Goal: Transaction & Acquisition: Subscribe to service/newsletter

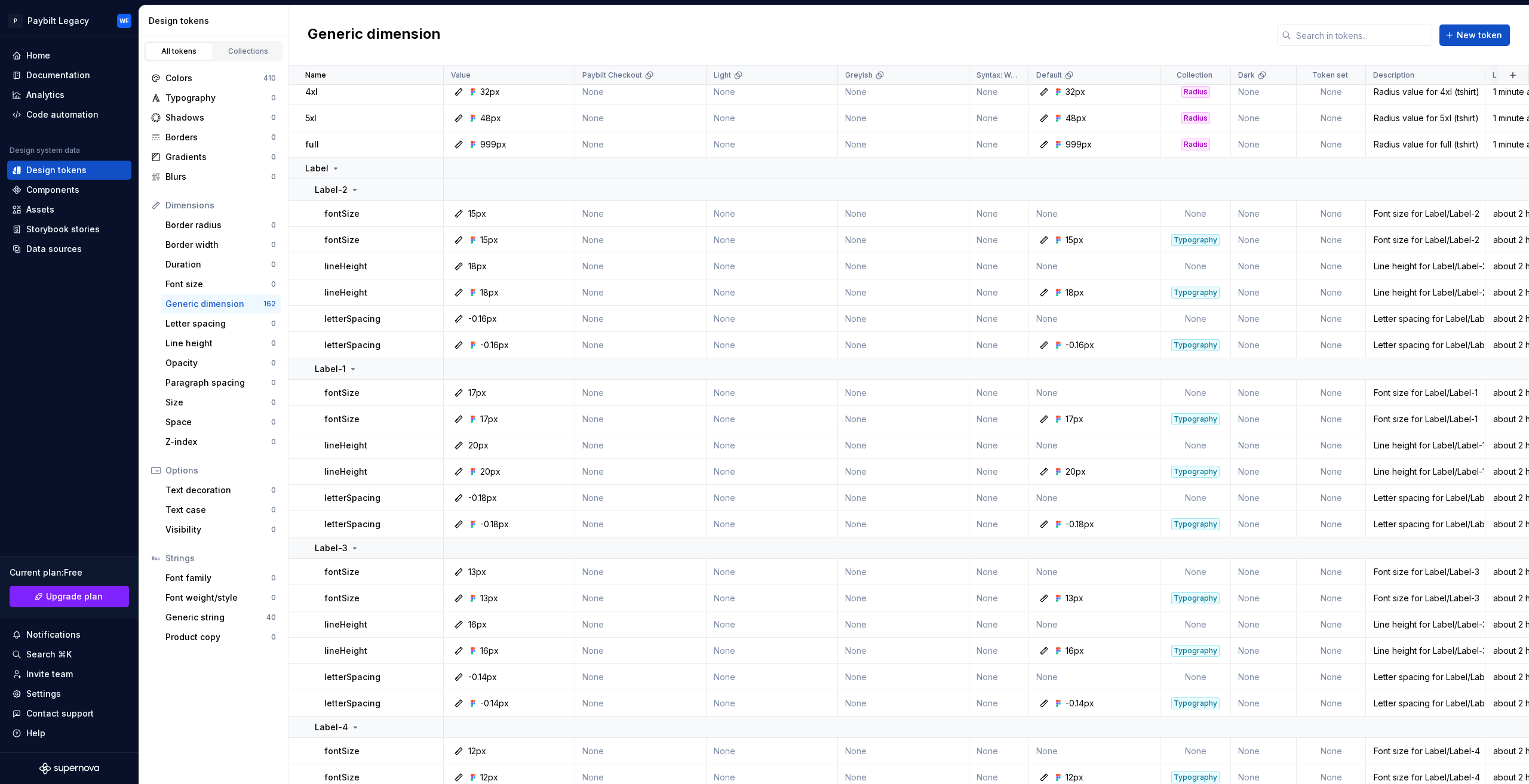
click at [659, 783] on html "P Paybilt Legacy WF Home Documentation Analytics Code automation Design system …" at bounding box center [764, 392] width 1529 height 784
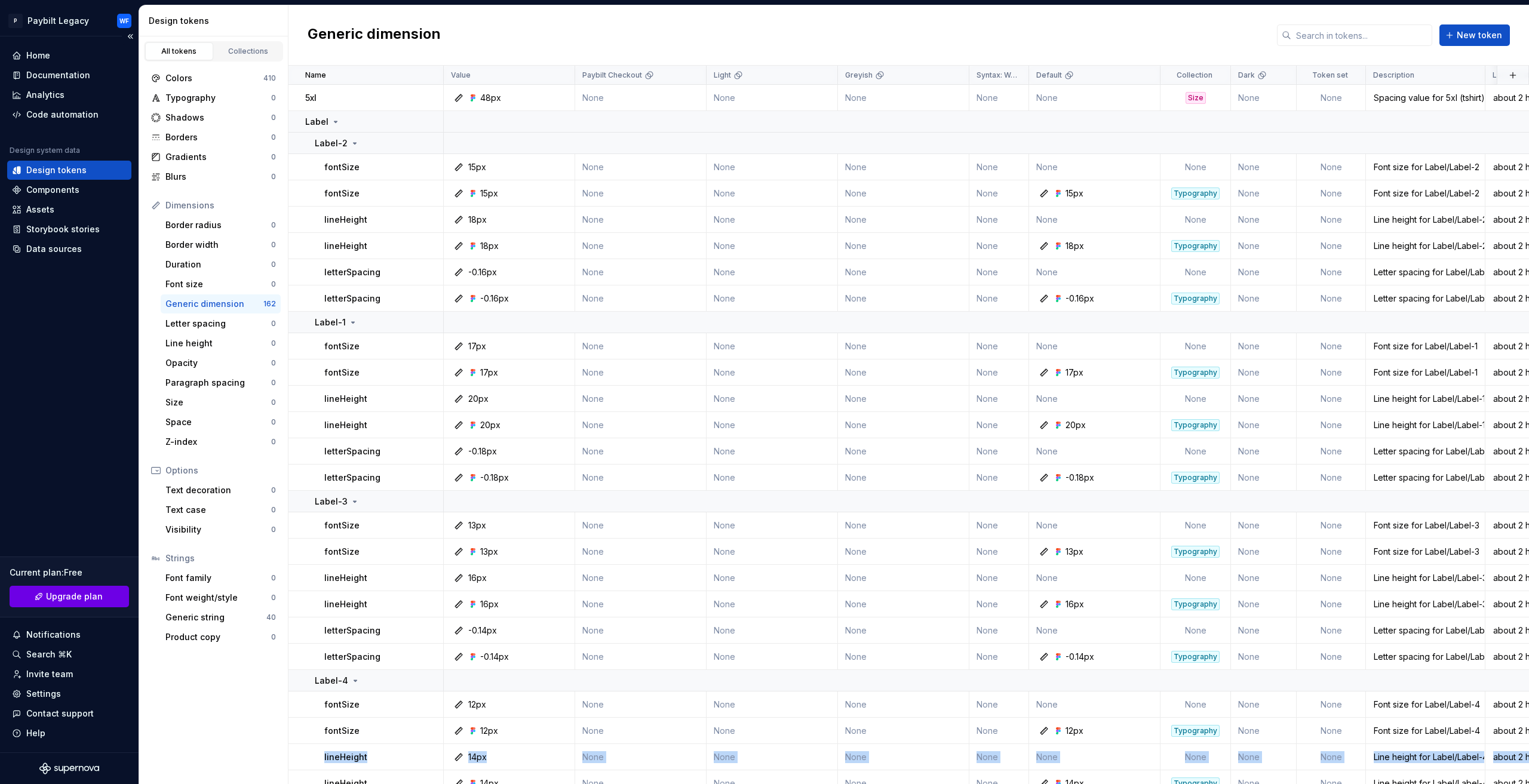
click at [95, 601] on span "Upgrade plan" at bounding box center [74, 597] width 57 height 12
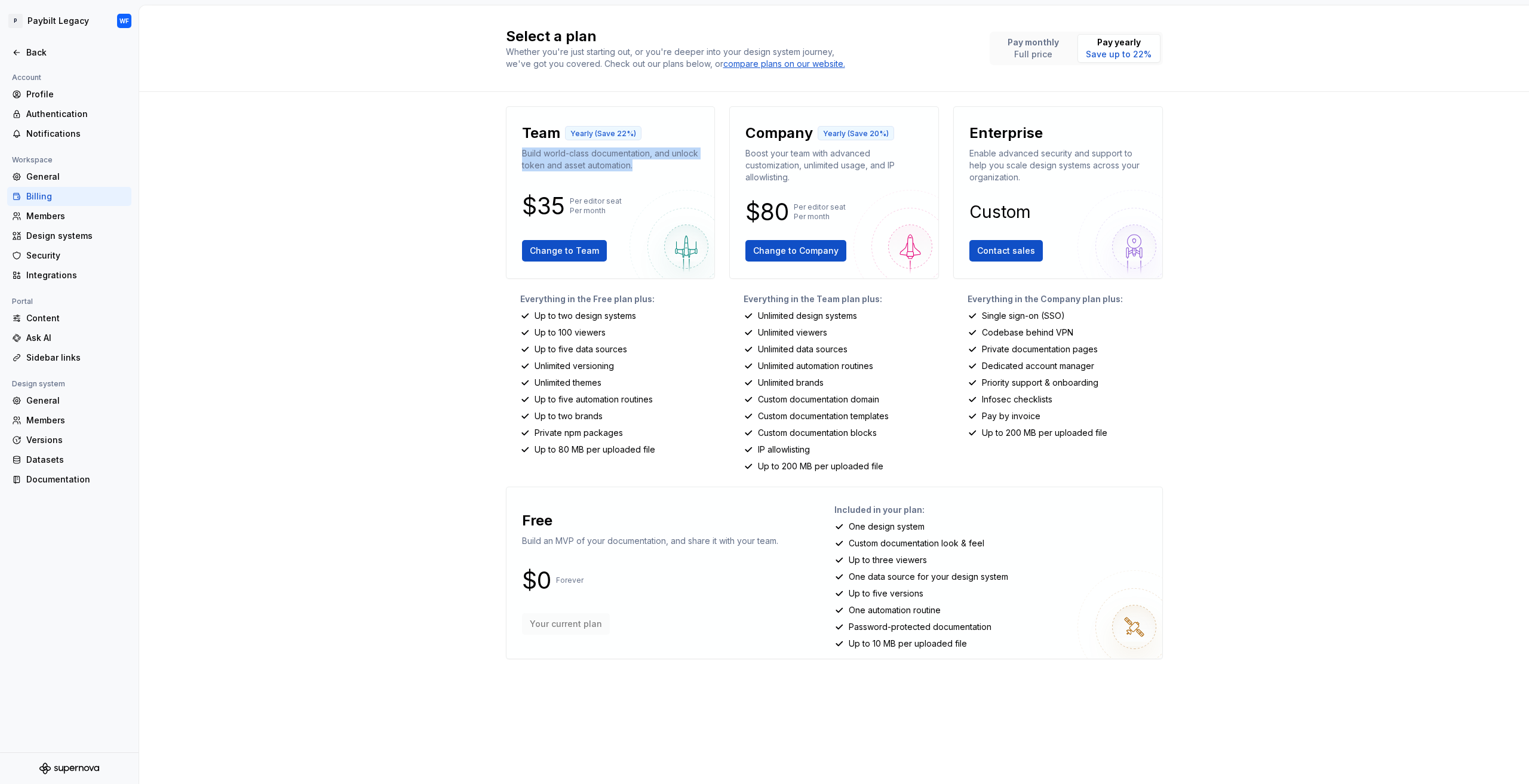
drag, startPoint x: 522, startPoint y: 153, endPoint x: 545, endPoint y: 220, distance: 70.8
click at [668, 180] on div "Team Yearly (Save 22%) Build world-class documentation, and unlock token and as…" at bounding box center [610, 192] width 189 height 152
click at [417, 245] on div "Select a plan Whether you're just starting out, or you're deeper into your desi…" at bounding box center [834, 395] width 1390 height 779
drag, startPoint x: 533, startPoint y: 315, endPoint x: 644, endPoint y: 332, distance: 112.3
click at [644, 332] on div "Everything in the Free plan plus: Up to two design systems Up to 100 viewers Up…" at bounding box center [610, 383] width 209 height 179
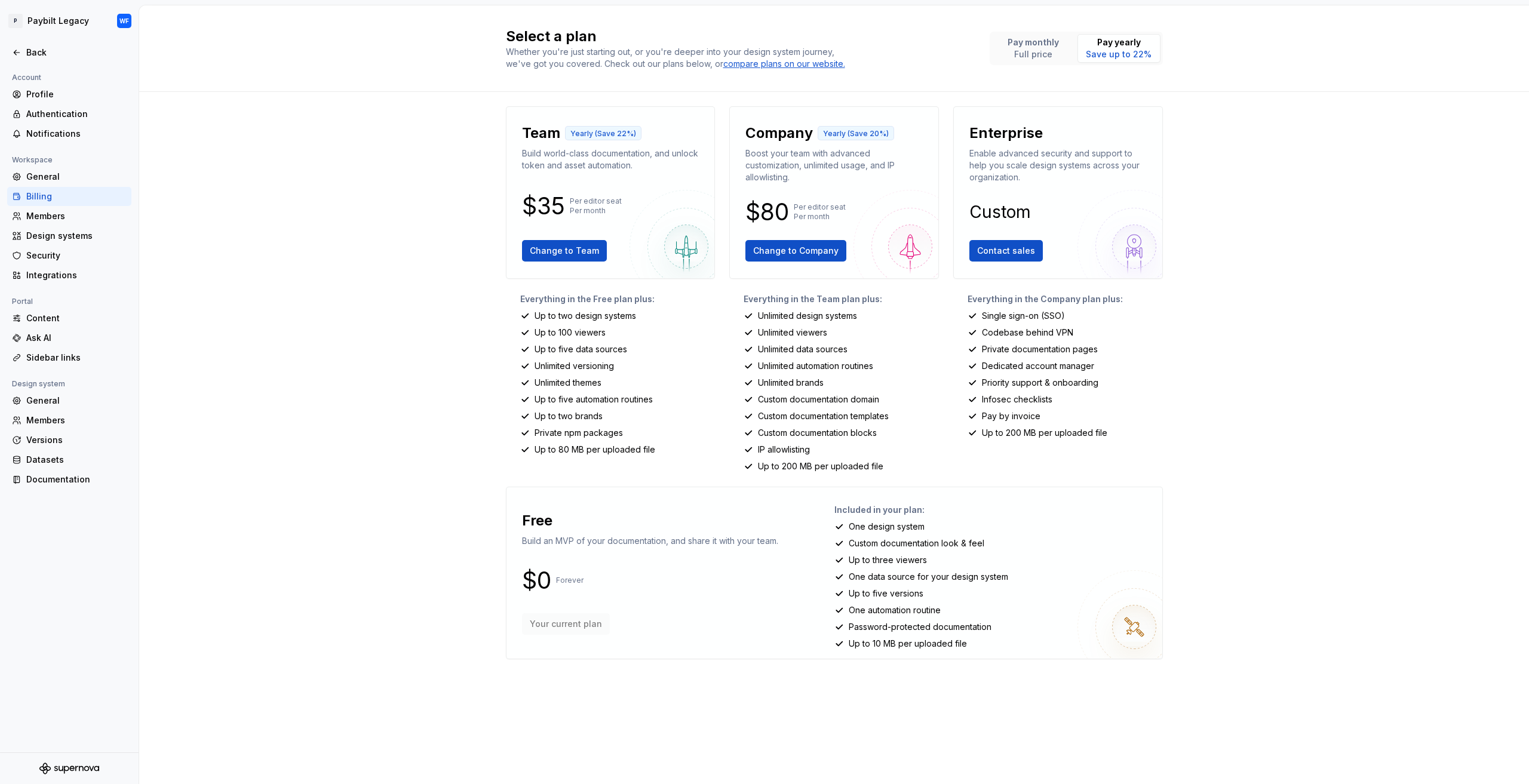
click at [461, 319] on div "Select a plan Whether you're just starting out, or you're deeper into your desi…" at bounding box center [834, 395] width 1390 height 779
drag, startPoint x: 536, startPoint y: 350, endPoint x: 651, endPoint y: 394, distance: 123.1
click at [651, 394] on div "Everything in the Free plan plus: Up to two design systems Up to 100 viewers Up…" at bounding box center [610, 383] width 209 height 179
click at [522, 389] on div "Everything in the Free plan plus: Up to two design systems Up to 100 viewers Up…" at bounding box center [610, 383] width 209 height 179
click at [541, 385] on p "Unlimited themes" at bounding box center [568, 382] width 67 height 12
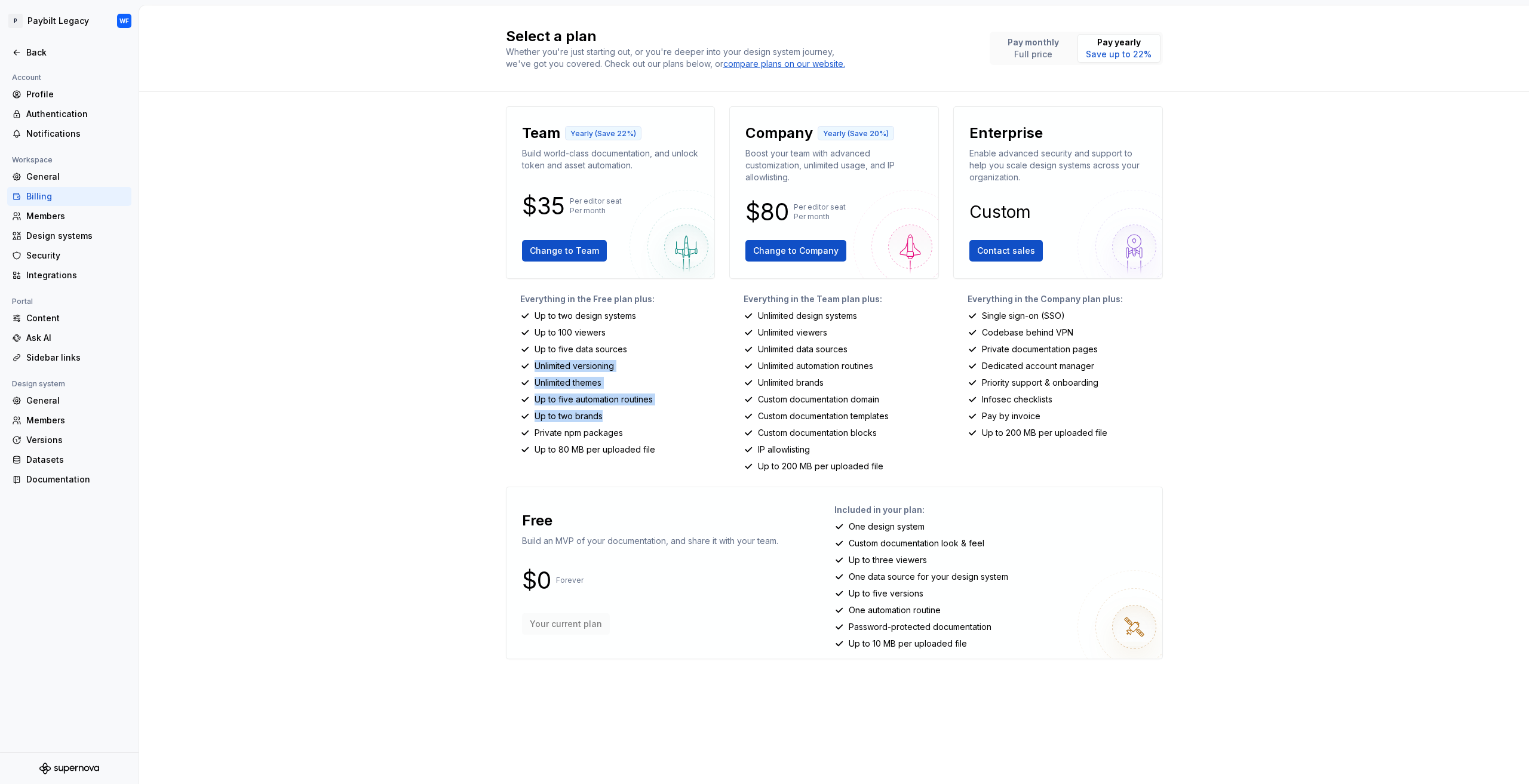
drag, startPoint x: 535, startPoint y: 363, endPoint x: 662, endPoint y: 422, distance: 140.0
click at [662, 422] on div "Everything in the Free plan plus: Up to two design systems Up to 100 viewers Up…" at bounding box center [610, 383] width 209 height 179
click at [443, 371] on div "Select a plan Whether you're just starting out, or you're deeper into your desi…" at bounding box center [834, 395] width 1390 height 779
click at [82, 279] on div "Integrations" at bounding box center [76, 275] width 100 height 12
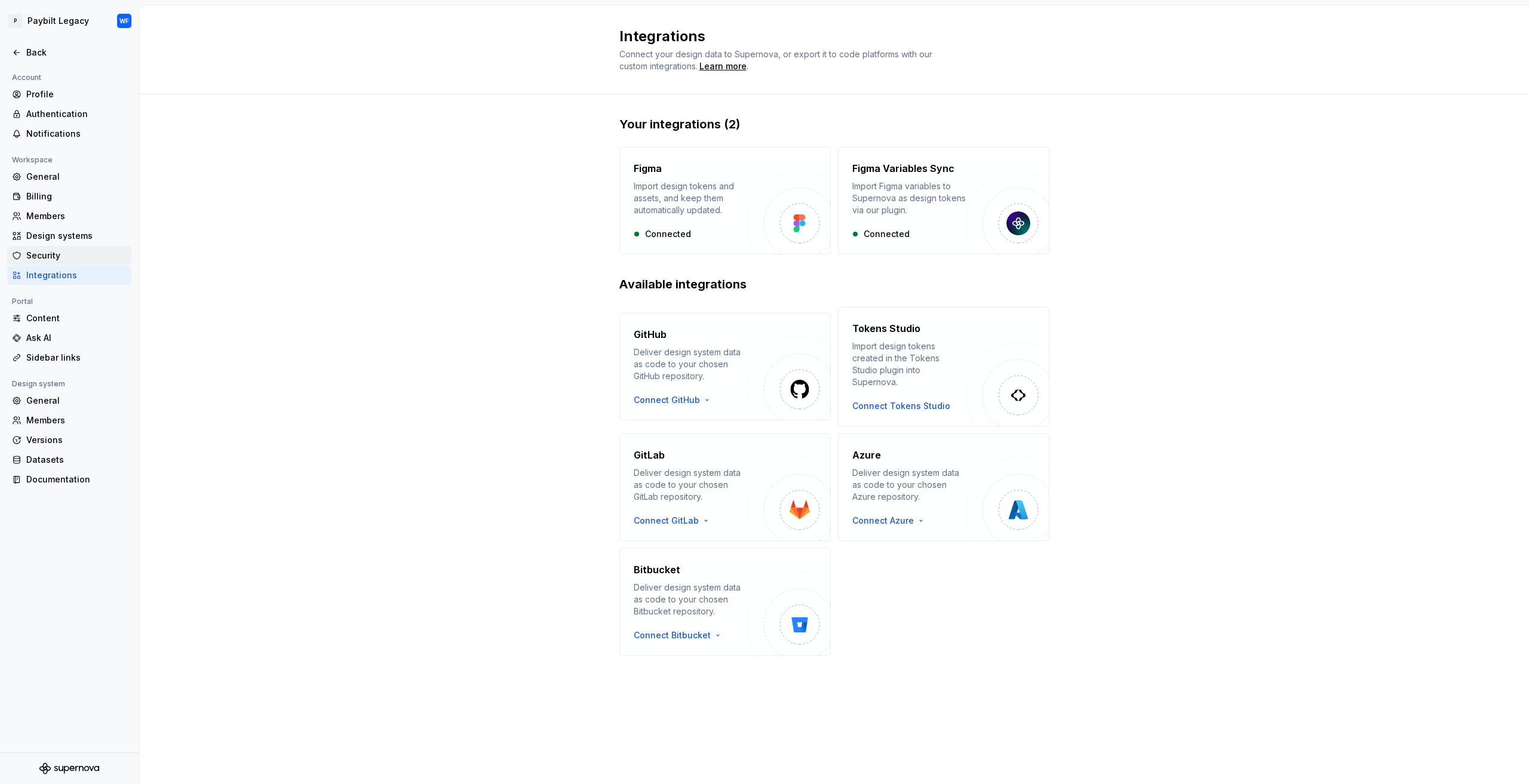
click at [48, 259] on div "Security" at bounding box center [76, 255] width 100 height 12
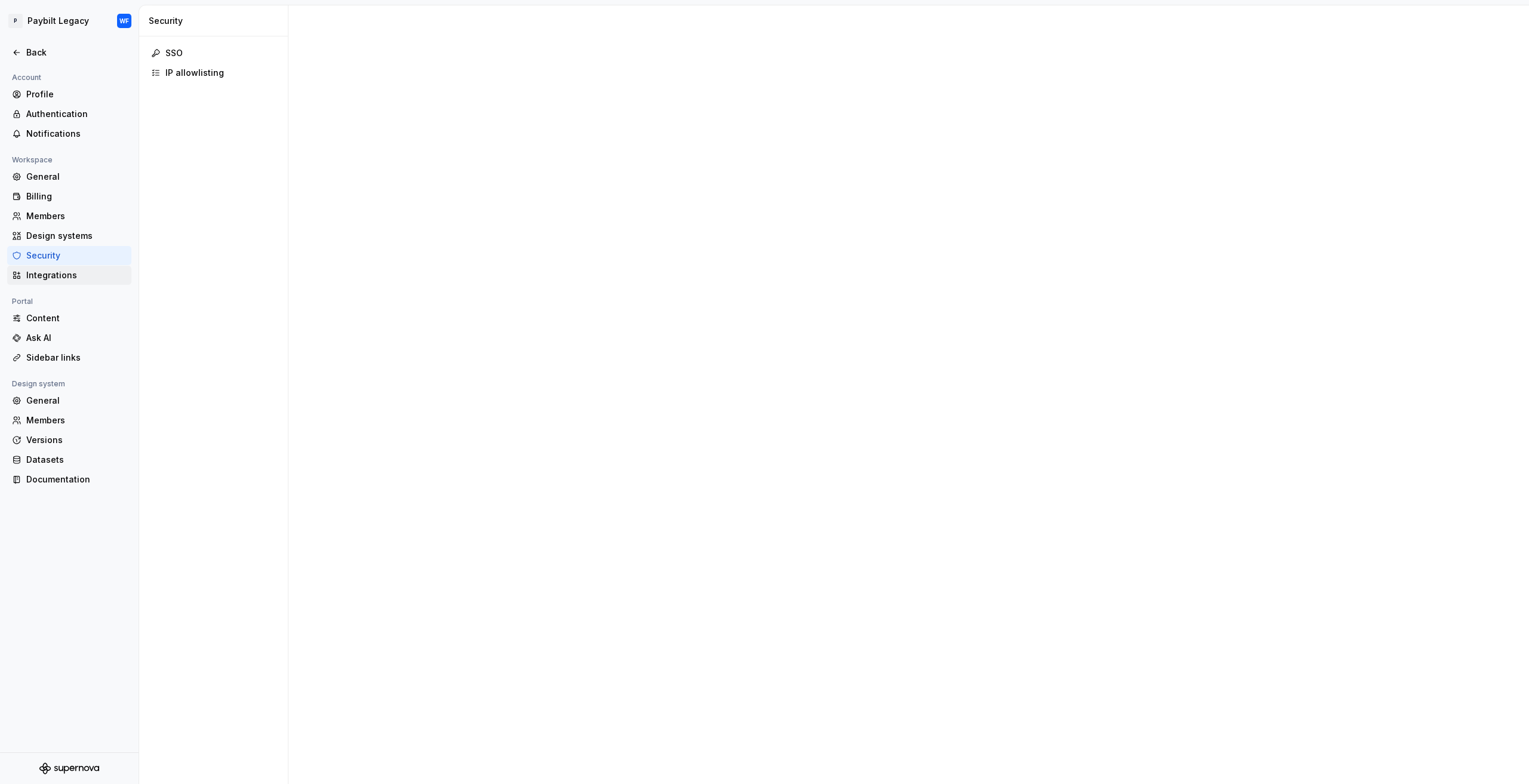
click at [64, 279] on div "Integrations" at bounding box center [76, 275] width 100 height 12
